Goal: Navigation & Orientation: Go to known website

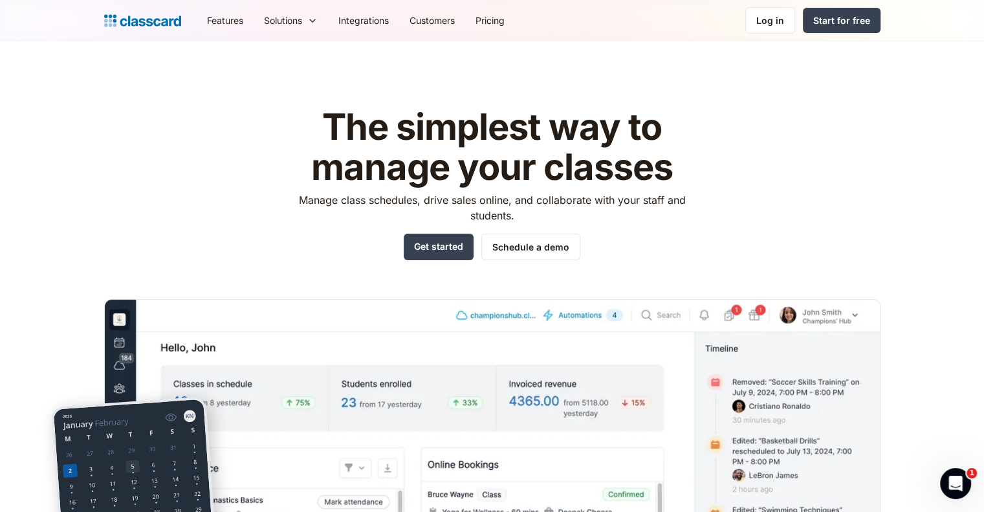
click at [314, 114] on h1 "The simplest way to manage your classes" at bounding box center [492, 147] width 411 height 80
click at [700, 187] on div "The simplest way to manage your classes Manage class schedules, drive sales onl…" at bounding box center [492, 364] width 776 height 554
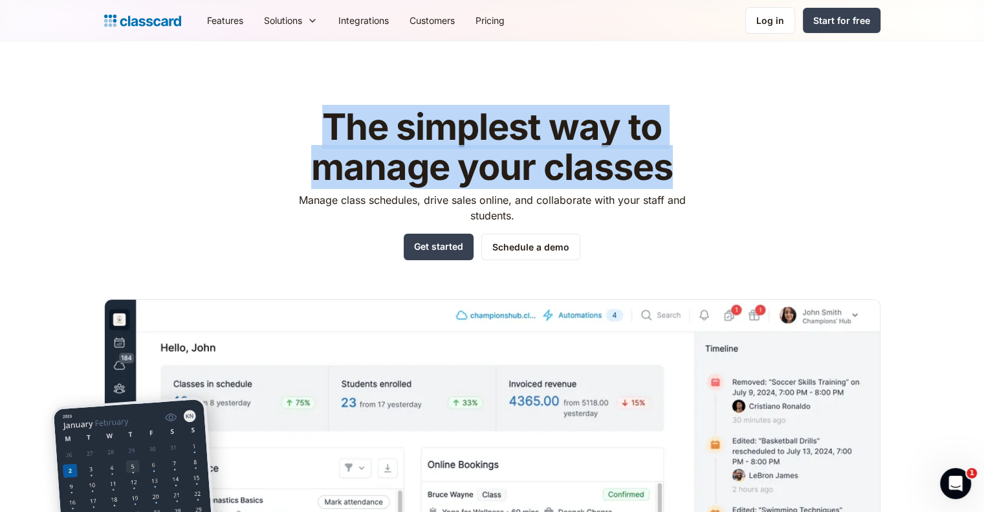
drag, startPoint x: 325, startPoint y: 122, endPoint x: 685, endPoint y: 178, distance: 364.6
click at [685, 178] on h1 "The simplest way to manage your classes" at bounding box center [492, 147] width 411 height 80
click at [681, 164] on h1 "The simplest way to manage your classes" at bounding box center [492, 147] width 411 height 80
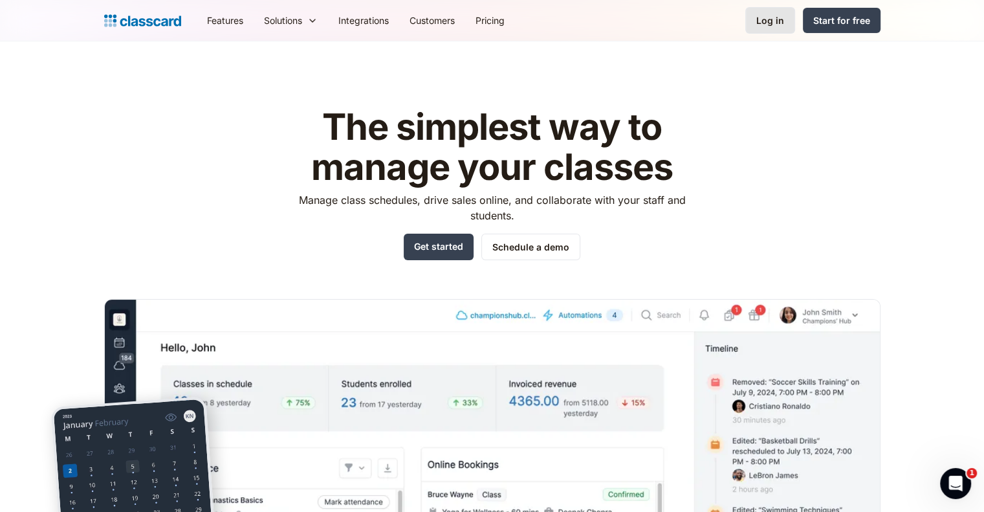
click at [768, 30] on link "Log in" at bounding box center [770, 20] width 50 height 27
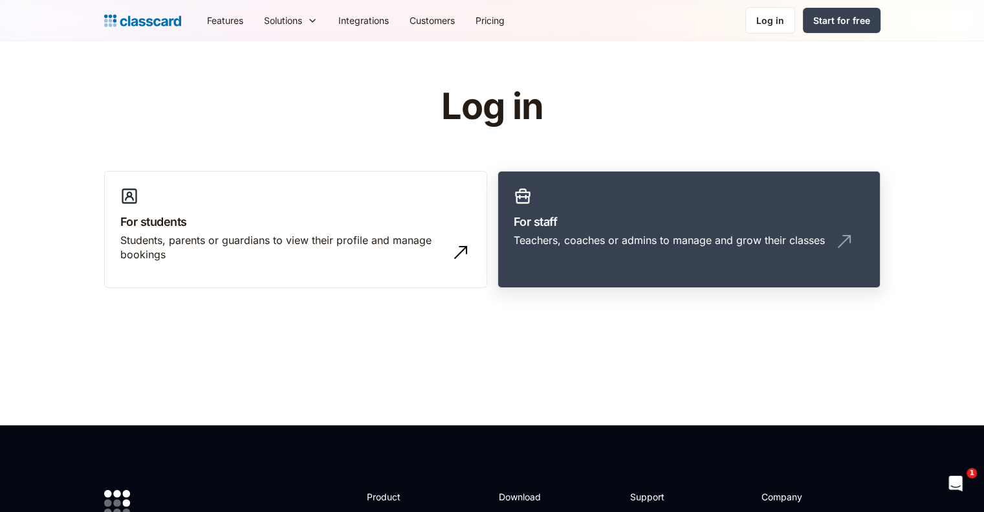
click at [629, 207] on link "For staff Teachers, coaches or admins to manage and grow their classes" at bounding box center [688, 230] width 383 height 118
